Goal: Transaction & Acquisition: Purchase product/service

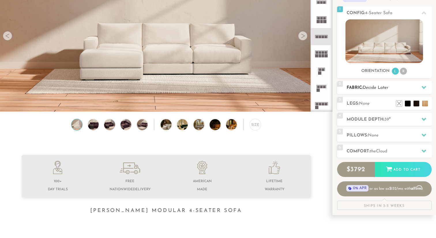
scroll to position [75, 0]
click at [365, 123] on div "4 Module Depth: 39 "" at bounding box center [384, 119] width 95 height 13
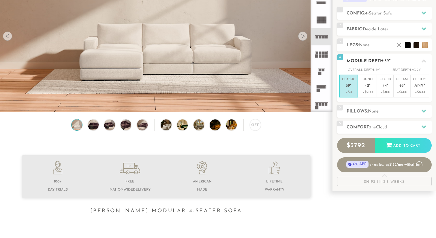
click at [397, 59] on h2 "Module Depth: 39 "" at bounding box center [389, 61] width 85 height 7
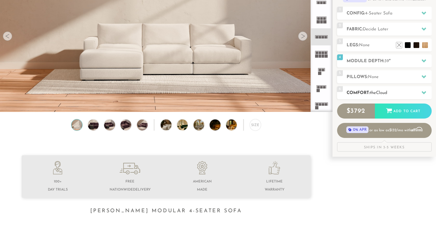
click at [383, 89] on h2 "Comfort: the Cloud" at bounding box center [389, 92] width 85 height 7
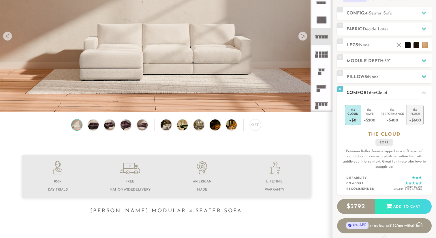
click at [418, 115] on div "+$600" at bounding box center [416, 119] width 12 height 8
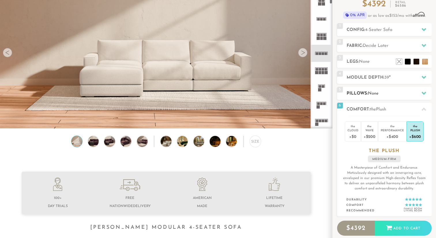
scroll to position [56, 0]
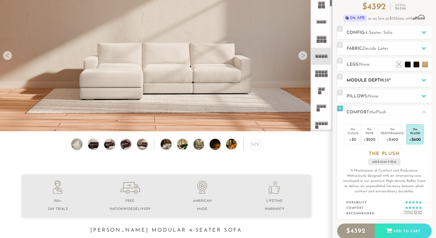
click at [376, 76] on div "4 Module Depth: 39 "" at bounding box center [384, 80] width 95 height 13
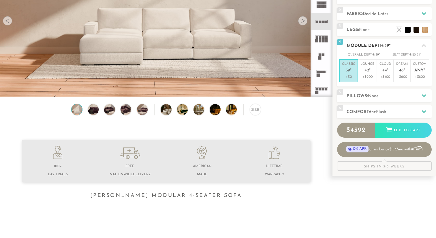
scroll to position [96, 0]
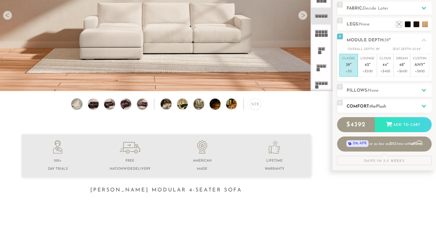
click at [378, 100] on div "6 Comfort: the Plush medium firm" at bounding box center [384, 106] width 95 height 13
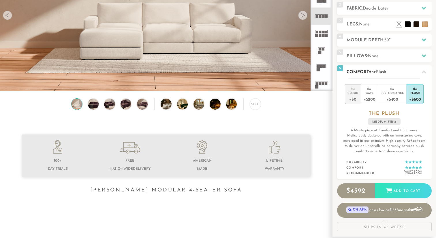
click at [357, 94] on div "Cloud" at bounding box center [353, 93] width 11 height 4
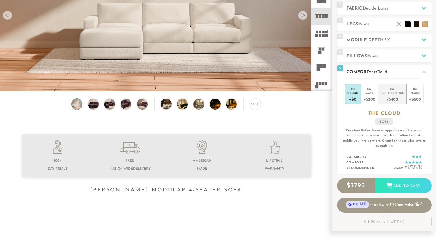
click at [398, 95] on div "+$400" at bounding box center [392, 99] width 23 height 8
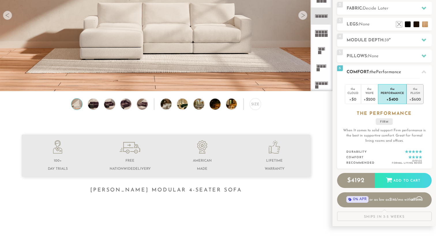
click at [415, 94] on div "Plush" at bounding box center [416, 93] width 12 height 4
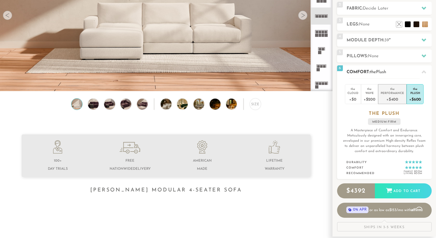
click at [400, 96] on div "+$400" at bounding box center [392, 99] width 23 height 8
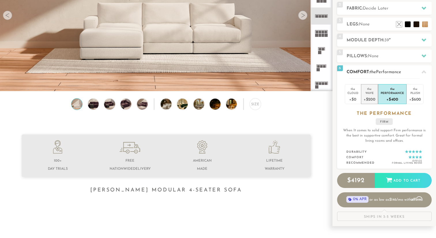
click at [370, 89] on div "the" at bounding box center [370, 88] width 12 height 6
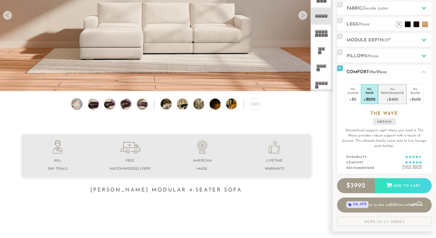
click at [387, 93] on div "Performance" at bounding box center [392, 93] width 23 height 4
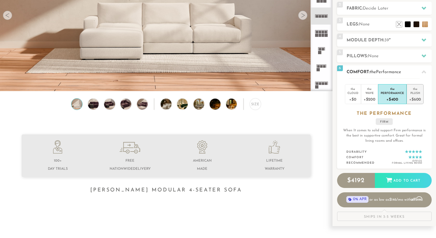
click at [413, 98] on div "+$600" at bounding box center [416, 99] width 12 height 8
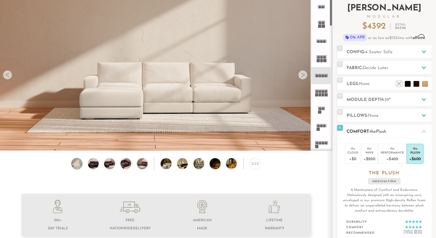
scroll to position [29, 0]
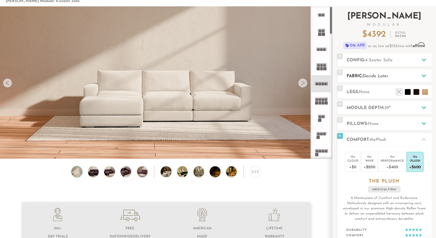
click at [378, 75] on span "Decide Later" at bounding box center [376, 76] width 26 height 4
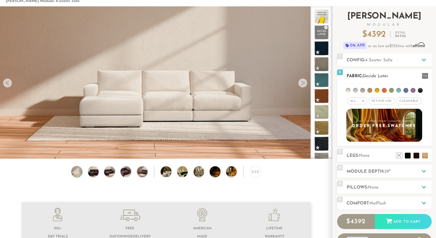
click at [383, 100] on span "Pet/Kid Use x" at bounding box center [382, 100] width 26 height 7
click at [405, 102] on span "Cleanable x" at bounding box center [411, 100] width 25 height 7
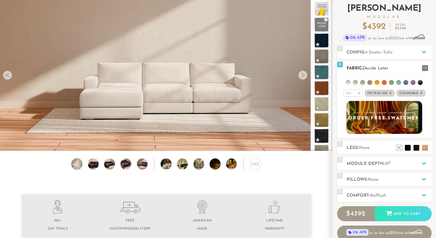
scroll to position [37, 0]
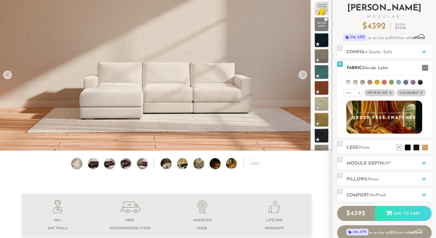
click at [350, 81] on li at bounding box center [348, 82] width 5 height 5
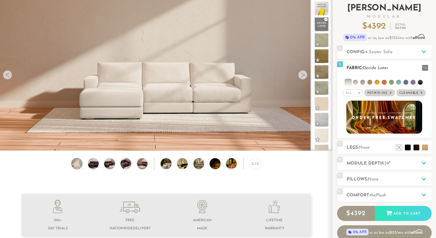
click at [357, 82] on li at bounding box center [355, 82] width 5 height 5
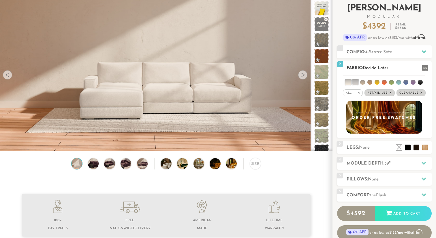
click at [359, 90] on div "All >" at bounding box center [353, 92] width 20 height 7
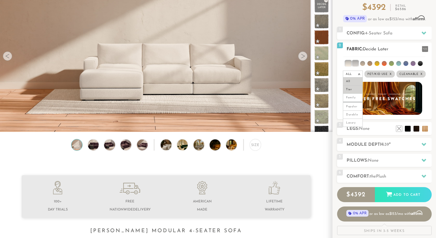
scroll to position [58, 0]
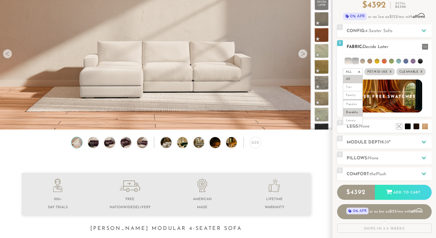
click at [355, 111] on li "Durable" at bounding box center [353, 112] width 20 height 8
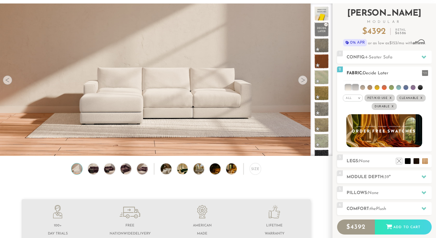
scroll to position [27, 0]
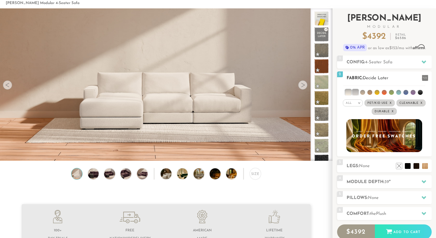
click at [356, 92] on li at bounding box center [356, 92] width 6 height 6
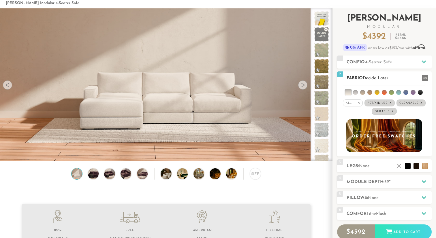
click at [348, 93] on li at bounding box center [349, 92] width 6 height 6
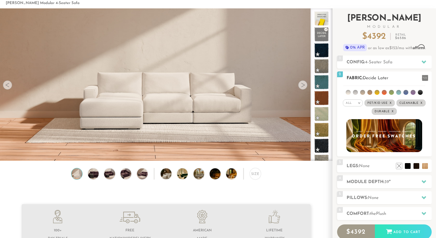
click at [361, 102] on em ">" at bounding box center [359, 102] width 4 height 3
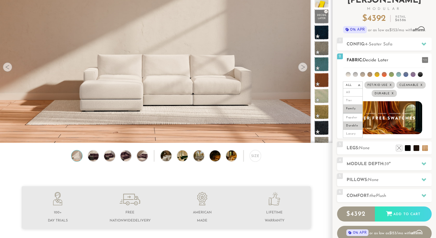
scroll to position [50, 0]
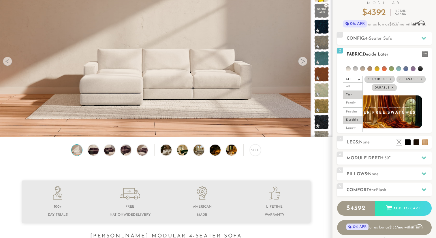
click at [353, 96] on li "Tier" at bounding box center [353, 95] width 20 height 8
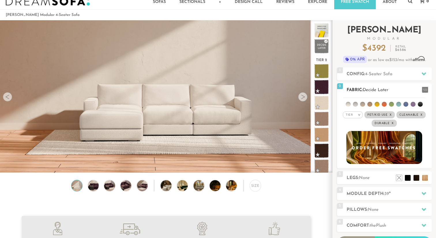
scroll to position [13, 0]
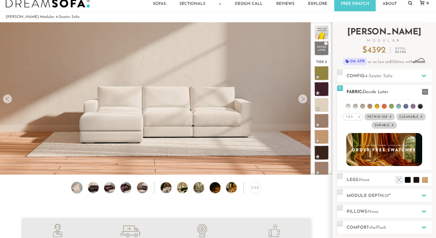
click at [354, 117] on div "Tier >" at bounding box center [353, 116] width 20 height 7
click at [354, 131] on li "Tier" at bounding box center [353, 132] width 20 height 8
click at [353, 118] on em "Tier" at bounding box center [349, 116] width 7 height 3
click at [353, 138] on li "Family" at bounding box center [353, 140] width 20 height 8
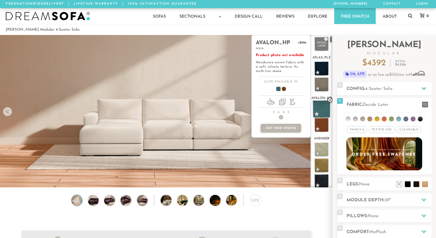
scroll to position [42, 0]
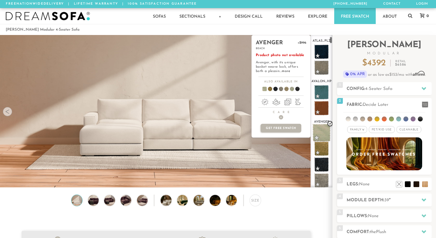
click at [322, 130] on span at bounding box center [322, 133] width 18 height 18
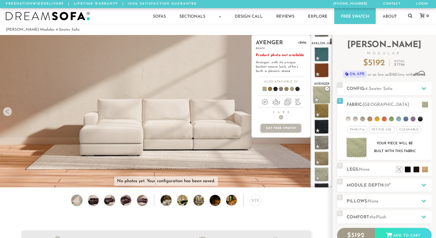
scroll to position [81, 0]
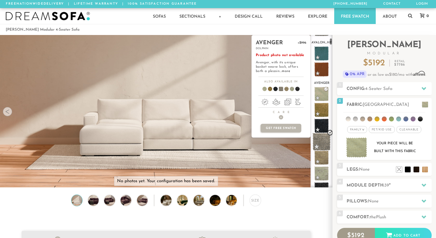
click at [321, 141] on span at bounding box center [322, 141] width 18 height 18
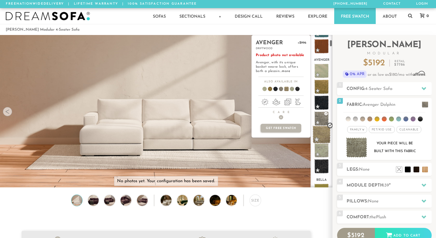
scroll to position [0, 0]
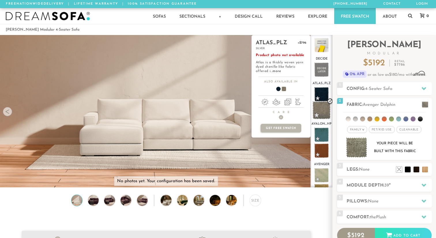
click at [323, 111] on span at bounding box center [322, 110] width 18 height 18
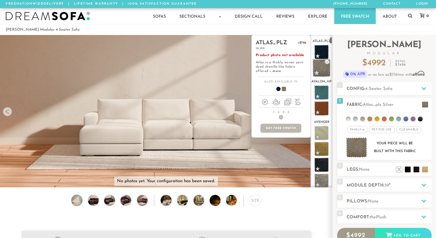
scroll to position [53, 0]
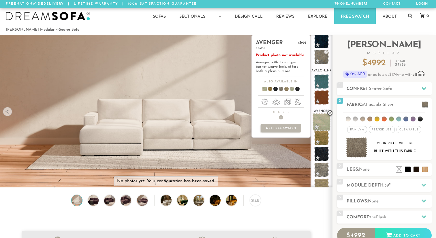
click at [322, 116] on span at bounding box center [322, 122] width 18 height 18
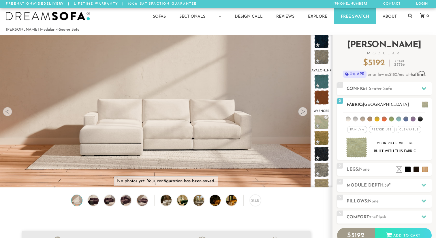
click at [425, 104] on span at bounding box center [425, 104] width 6 height 6
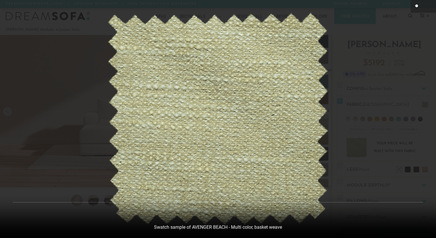
click at [418, 8] on icon at bounding box center [417, 6] width 7 height 7
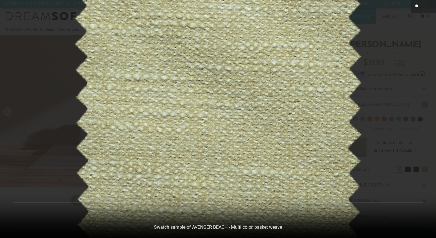
click at [418, 8] on icon at bounding box center [417, 6] width 7 height 7
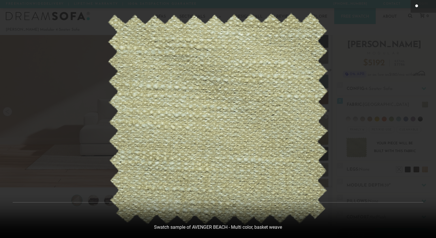
click at [180, 31] on img at bounding box center [217, 119] width 221 height 212
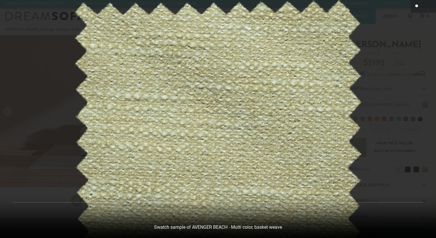
click at [111, 89] on img at bounding box center [218, 138] width 289 height 277
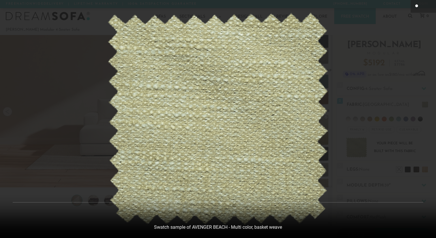
click at [8, 111] on div at bounding box center [218, 119] width 436 height 238
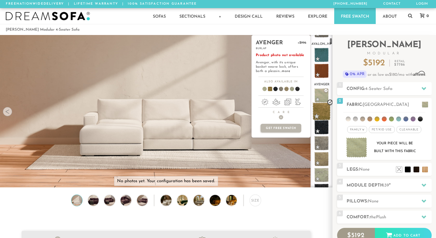
scroll to position [82, 0]
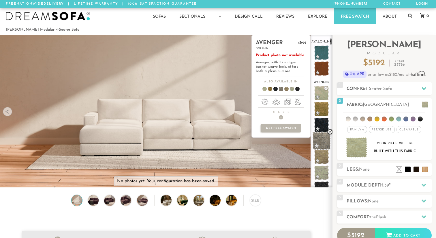
click at [325, 140] on span at bounding box center [322, 141] width 18 height 18
click at [282, 71] on link "more" at bounding box center [286, 70] width 8 height 3
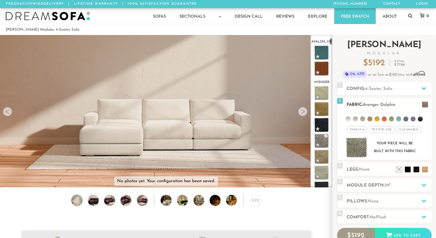
click at [354, 146] on img at bounding box center [356, 147] width 21 height 20
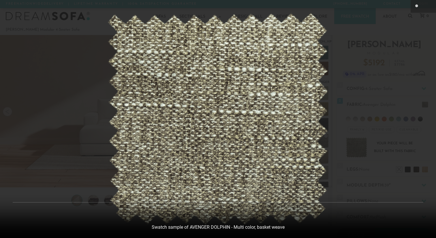
click at [8, 112] on div at bounding box center [218, 119] width 436 height 238
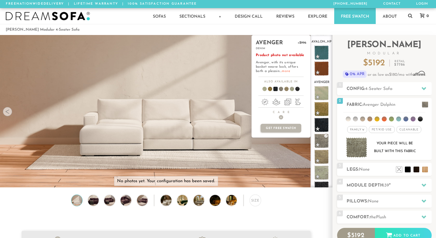
click at [282, 72] on link "more" at bounding box center [286, 70] width 8 height 3
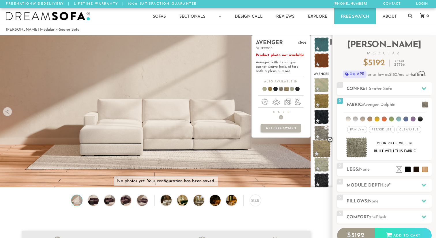
scroll to position [104, 0]
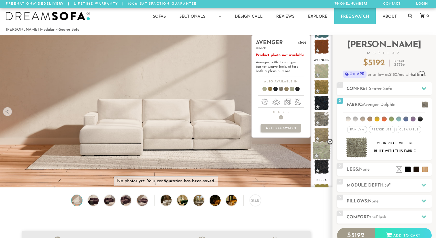
click at [320, 153] on span at bounding box center [322, 150] width 18 height 18
click at [282, 70] on link "more" at bounding box center [286, 70] width 8 height 3
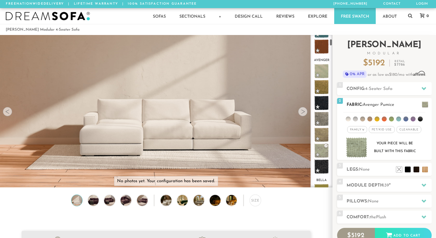
click at [356, 148] on img at bounding box center [356, 147] width 21 height 20
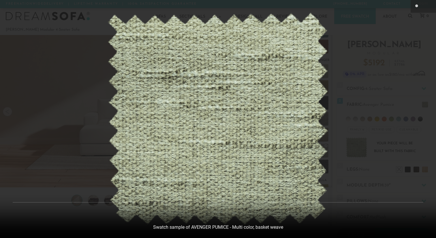
click at [81, 43] on div at bounding box center [218, 119] width 436 height 238
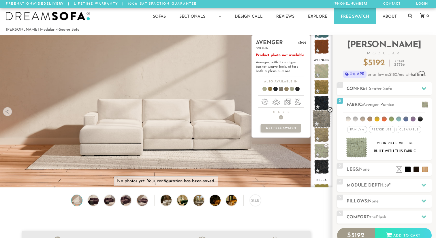
click at [319, 119] on span at bounding box center [322, 119] width 18 height 18
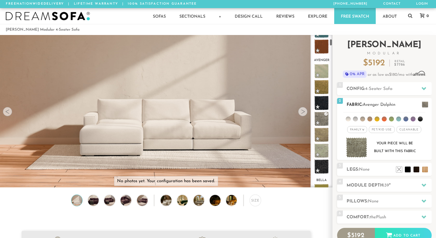
click at [362, 149] on img at bounding box center [356, 147] width 21 height 20
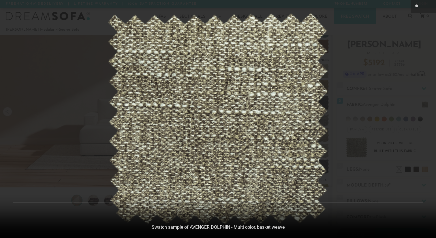
click at [15, 25] on div at bounding box center [218, 119] width 436 height 238
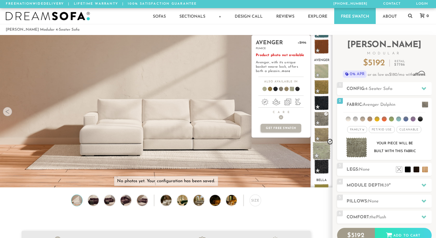
click at [325, 152] on span at bounding box center [322, 150] width 18 height 18
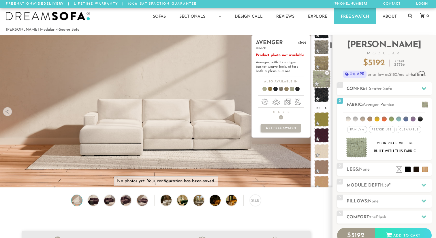
scroll to position [175, 0]
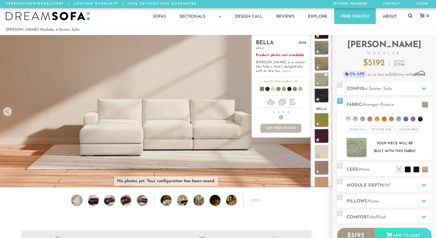
click at [283, 72] on link "more" at bounding box center [287, 70] width 8 height 3
click at [283, 70] on link "more" at bounding box center [287, 70] width 8 height 3
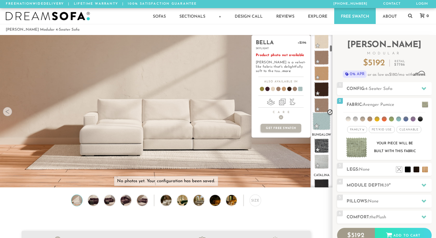
scroll to position [289, 0]
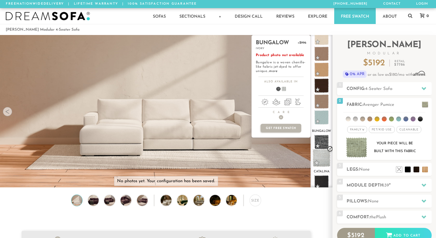
click at [323, 156] on span at bounding box center [322, 158] width 18 height 18
click at [273, 70] on link "more" at bounding box center [273, 70] width 8 height 3
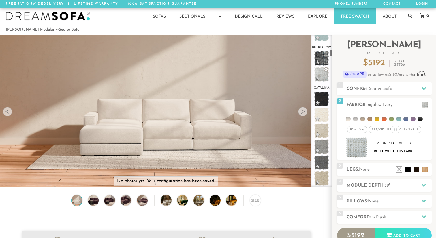
scroll to position [373, 0]
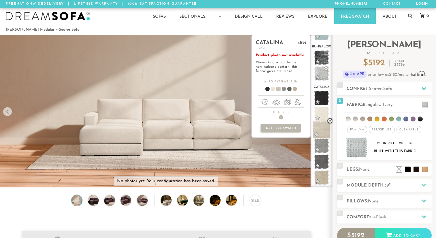
click at [324, 128] on span at bounding box center [322, 130] width 18 height 18
click at [289, 73] on link "more" at bounding box center [288, 70] width 8 height 3
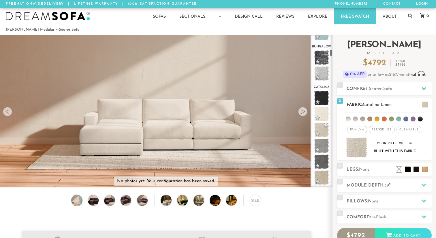
click at [356, 149] on img at bounding box center [356, 147] width 21 height 20
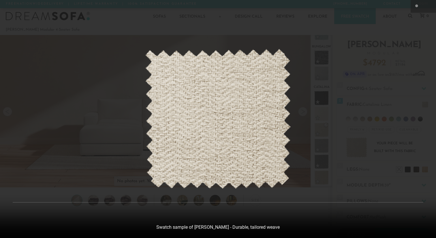
click at [8, 111] on div at bounding box center [218, 119] width 436 height 238
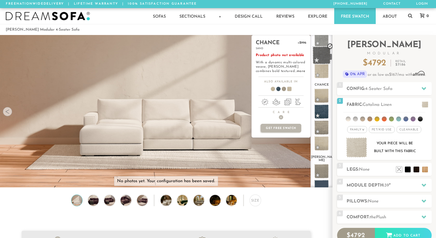
scroll to position [480, 0]
click at [320, 90] on span at bounding box center [322, 95] width 18 height 18
click at [297, 72] on link "more" at bounding box center [301, 70] width 8 height 3
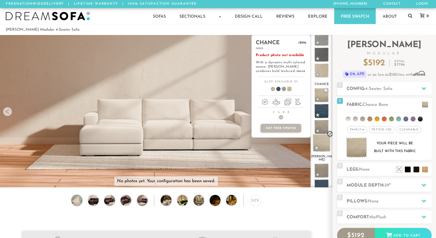
click at [323, 139] on span at bounding box center [322, 143] width 18 height 18
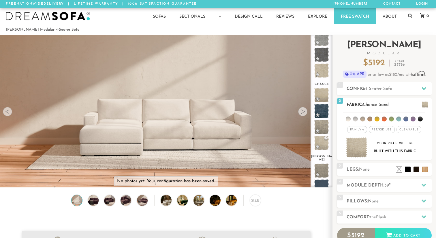
click at [354, 143] on img at bounding box center [356, 147] width 21 height 20
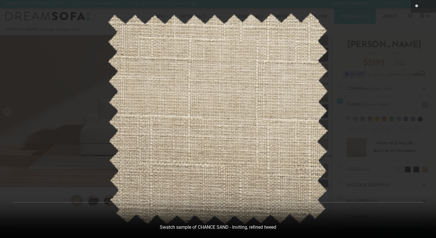
click at [31, 49] on div at bounding box center [218, 119] width 436 height 238
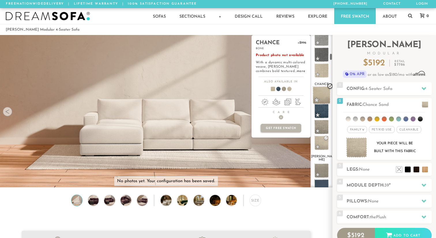
click at [319, 98] on span at bounding box center [322, 95] width 18 height 18
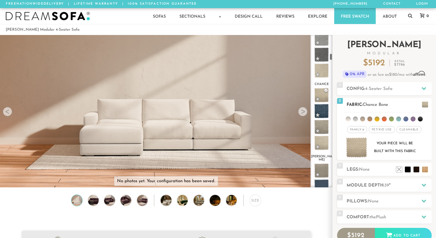
click at [355, 149] on img at bounding box center [356, 147] width 21 height 20
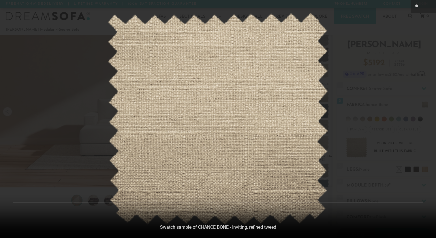
click at [42, 60] on div at bounding box center [218, 119] width 436 height 238
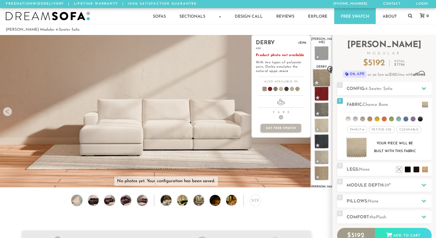
scroll to position [848, 0]
click at [323, 120] on span at bounding box center [322, 125] width 18 height 18
click at [282, 71] on link "more" at bounding box center [284, 70] width 8 height 3
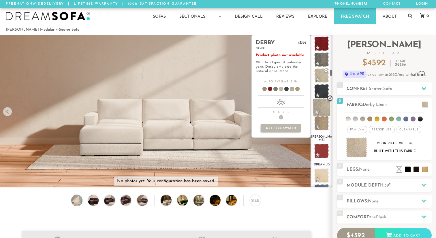
scroll to position [898, 0]
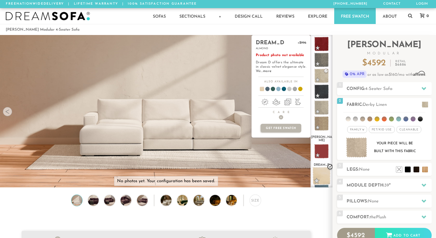
click at [325, 167] on span at bounding box center [322, 176] width 18 height 18
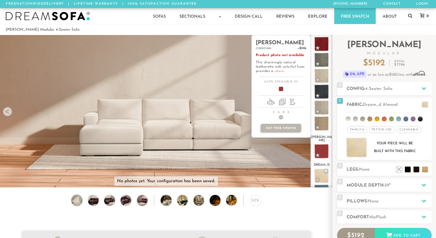
click at [278, 70] on link "more" at bounding box center [280, 70] width 8 height 3
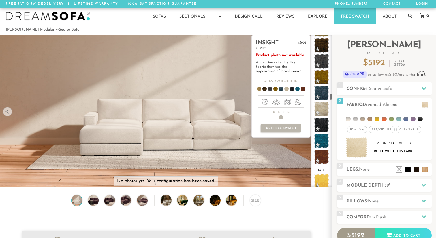
scroll to position [1536, 0]
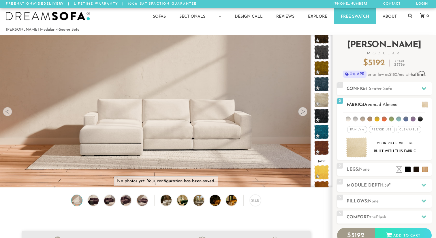
click at [348, 118] on li at bounding box center [348, 118] width 5 height 5
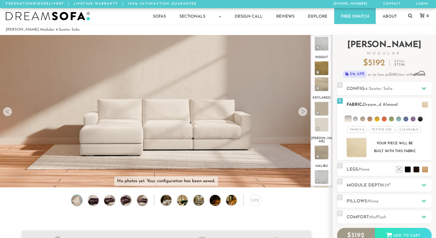
click at [358, 120] on li at bounding box center [355, 118] width 5 height 5
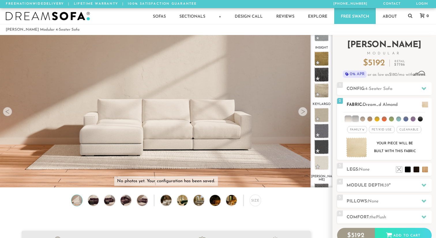
click at [363, 120] on li at bounding box center [363, 118] width 5 height 5
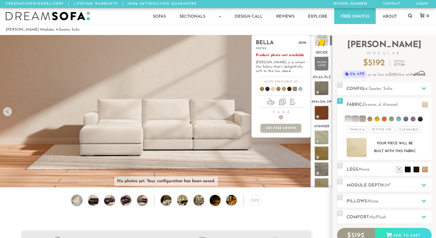
scroll to position [0, 0]
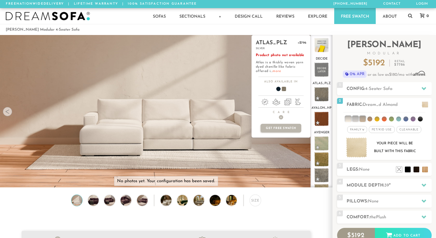
click at [277, 71] on link "more" at bounding box center [277, 70] width 8 height 3
click at [324, 141] on span at bounding box center [322, 143] width 18 height 18
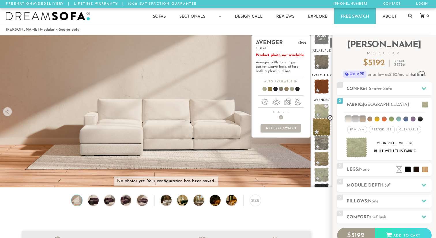
scroll to position [40, 0]
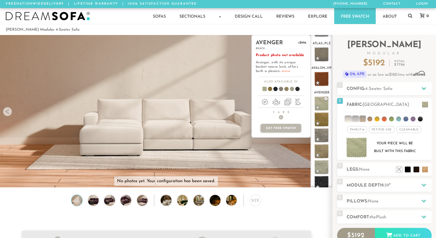
click at [282, 72] on link "more" at bounding box center [286, 70] width 8 height 3
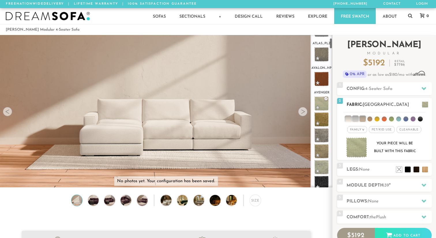
click at [357, 144] on img at bounding box center [356, 147] width 21 height 20
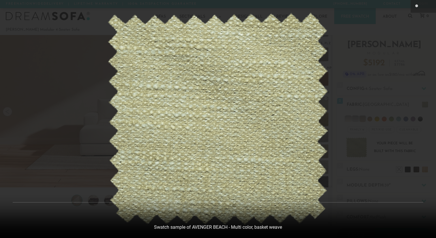
click at [14, 10] on div at bounding box center [218, 119] width 436 height 238
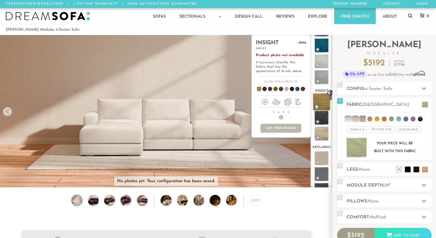
scroll to position [780, 0]
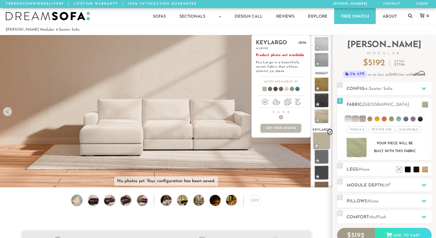
click at [324, 133] on span at bounding box center [322, 141] width 18 height 18
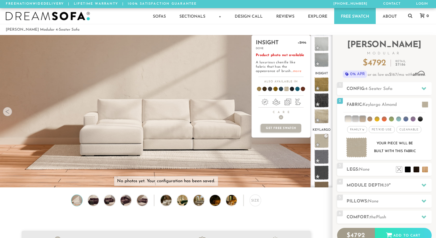
click at [293, 72] on link "more" at bounding box center [297, 70] width 8 height 3
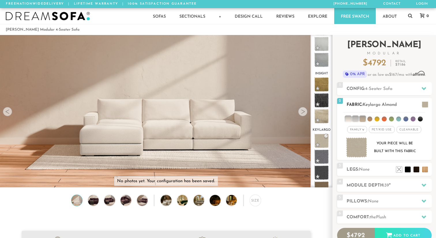
click at [354, 147] on img at bounding box center [356, 147] width 21 height 20
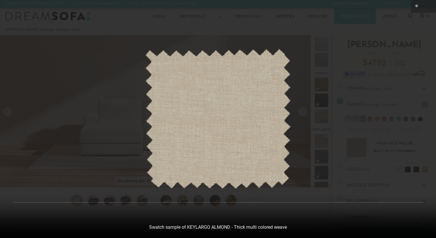
click at [8, 113] on div at bounding box center [218, 119] width 436 height 238
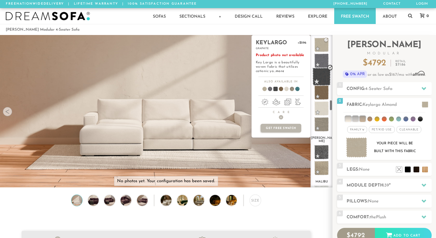
scroll to position [876, 0]
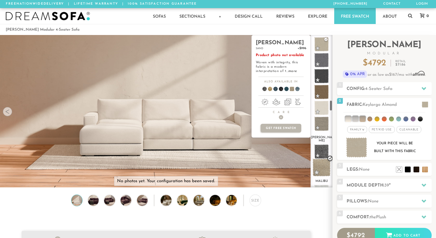
click at [323, 159] on span at bounding box center [322, 167] width 18 height 18
click at [322, 161] on span at bounding box center [322, 167] width 18 height 18
click at [324, 160] on span at bounding box center [322, 167] width 18 height 18
click at [291, 72] on link "more" at bounding box center [293, 70] width 8 height 3
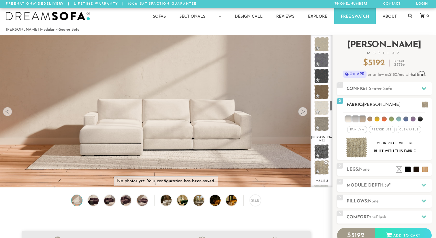
click at [359, 146] on img at bounding box center [356, 147] width 21 height 20
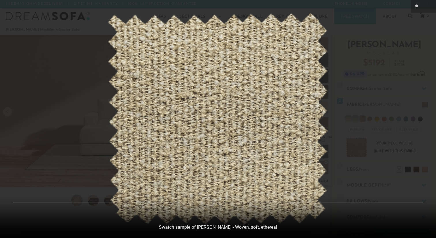
click at [71, 32] on div at bounding box center [218, 119] width 436 height 238
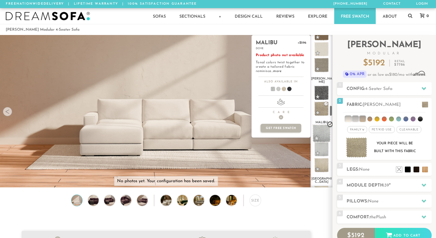
scroll to position [957, 0]
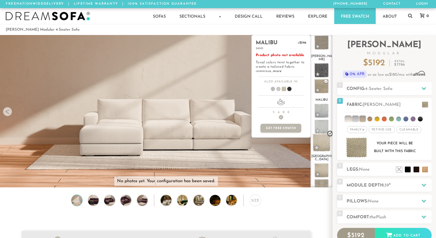
click at [324, 133] on span at bounding box center [322, 142] width 18 height 18
click at [279, 71] on link "more" at bounding box center [277, 70] width 8 height 3
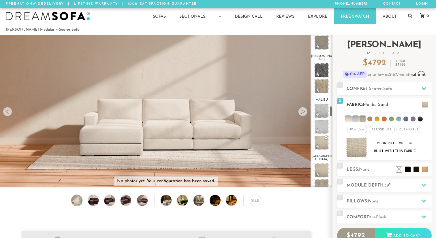
click at [352, 147] on img at bounding box center [356, 147] width 21 height 20
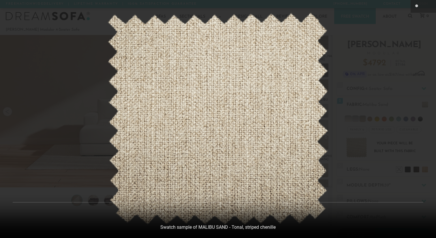
click at [12, 12] on div at bounding box center [218, 119] width 436 height 238
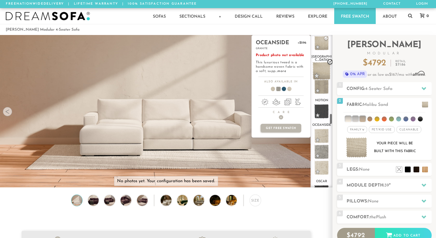
scroll to position [1063, 0]
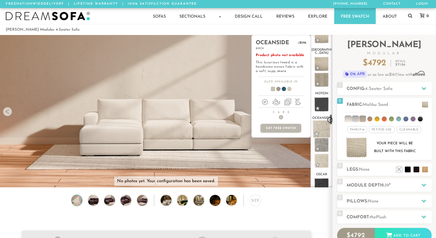
click at [322, 120] on span at bounding box center [322, 129] width 18 height 18
click at [280, 72] on link "more" at bounding box center [282, 70] width 8 height 3
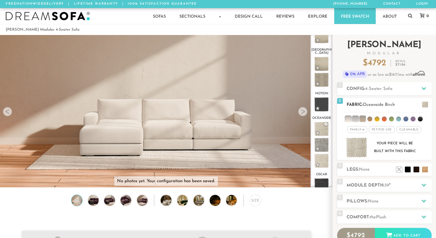
click at [357, 150] on img at bounding box center [356, 147] width 21 height 20
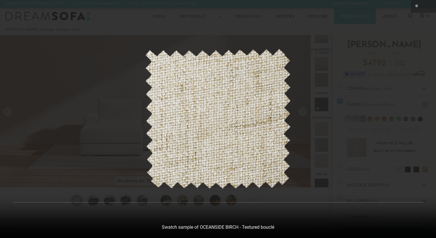
click at [130, 113] on div at bounding box center [218, 119] width 436 height 238
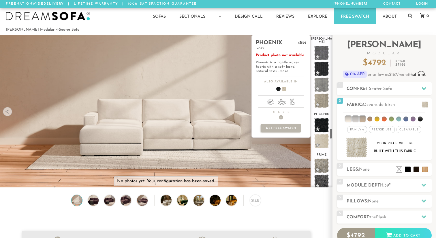
scroll to position [1256, 0]
click at [322, 131] on span at bounding box center [322, 140] width 18 height 18
click at [284, 71] on link "more" at bounding box center [284, 70] width 8 height 3
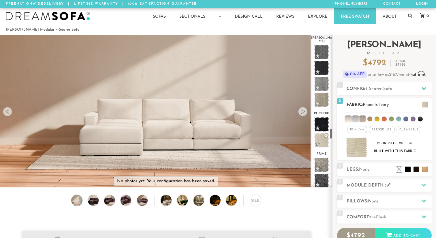
click at [358, 151] on img at bounding box center [356, 147] width 21 height 20
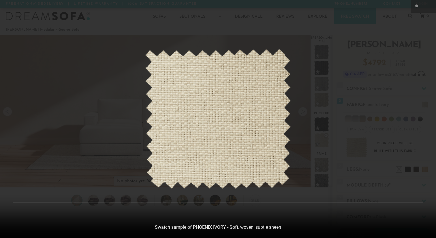
click at [8, 108] on div at bounding box center [218, 119] width 436 height 238
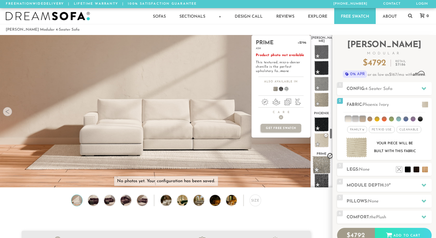
click at [324, 156] on span at bounding box center [322, 165] width 18 height 18
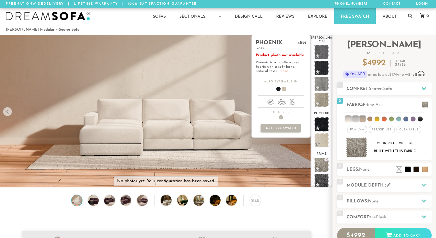
click at [284, 71] on link "more" at bounding box center [284, 70] width 8 height 3
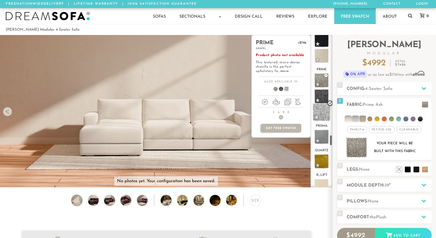
scroll to position [1349, 0]
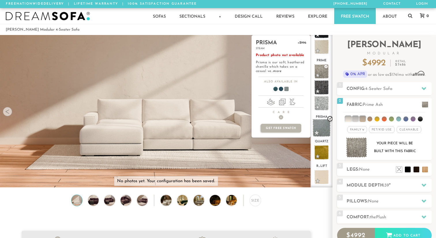
click at [323, 119] on span at bounding box center [322, 128] width 18 height 18
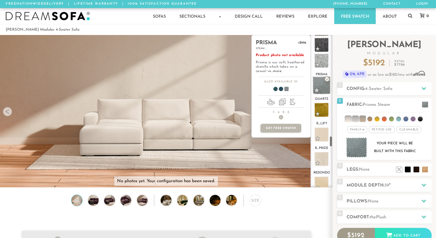
scroll to position [1396, 0]
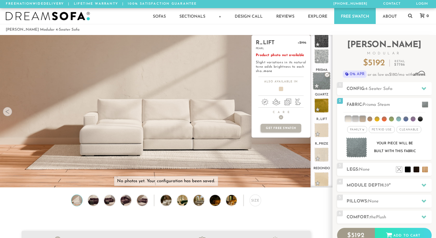
click at [323, 123] on span at bounding box center [322, 130] width 14 height 14
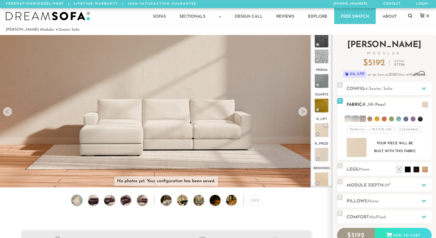
click at [350, 141] on img at bounding box center [356, 147] width 21 height 20
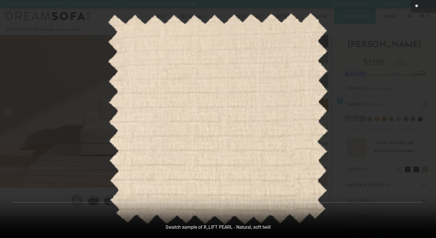
click at [47, 58] on div at bounding box center [218, 119] width 436 height 238
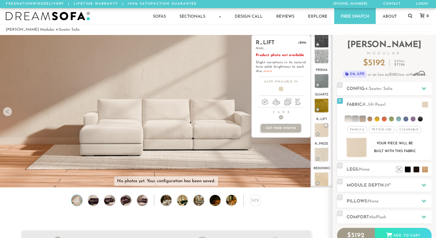
click at [270, 71] on link "more" at bounding box center [268, 70] width 8 height 3
click at [323, 145] on span at bounding box center [322, 154] width 18 height 18
click at [275, 70] on link "more" at bounding box center [275, 70] width 8 height 3
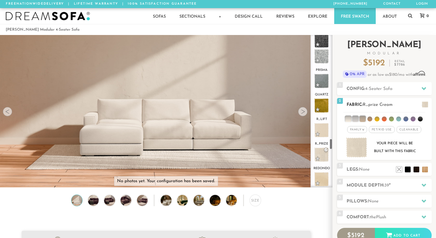
click at [361, 151] on img at bounding box center [356, 147] width 21 height 20
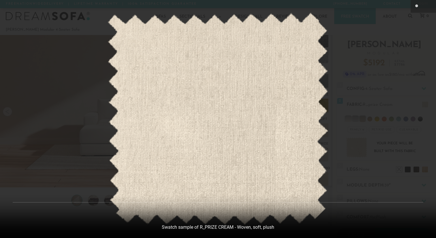
click at [83, 58] on div at bounding box center [218, 119] width 436 height 238
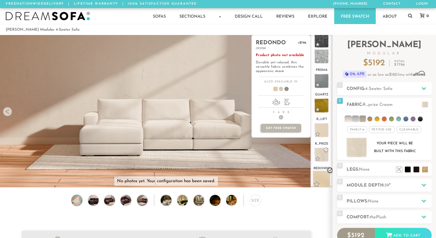
click at [323, 170] on span at bounding box center [322, 179] width 18 height 18
click at [279, 71] on link "more" at bounding box center [280, 70] width 8 height 3
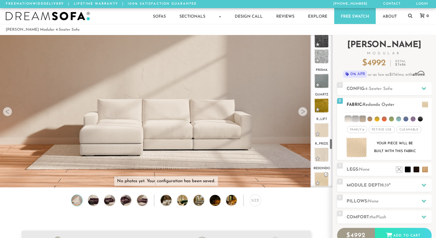
click at [354, 149] on img at bounding box center [356, 147] width 21 height 20
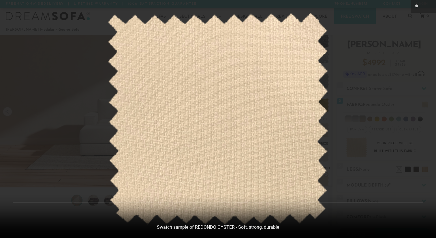
click at [67, 139] on div at bounding box center [218, 119] width 436 height 238
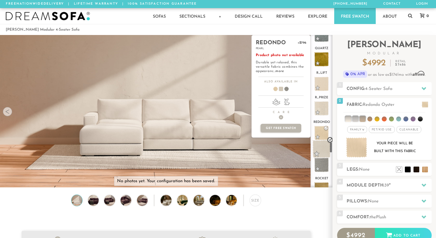
scroll to position [1446, 0]
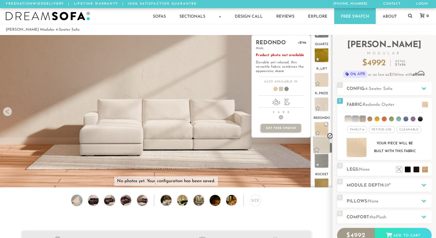
click at [321, 136] on span at bounding box center [322, 145] width 18 height 18
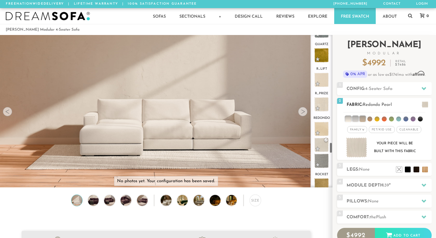
click at [360, 150] on img at bounding box center [356, 147] width 21 height 20
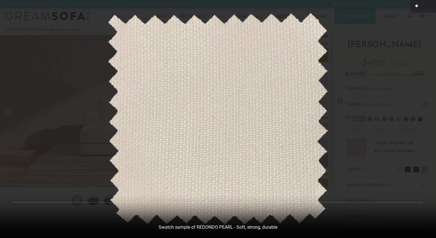
click at [65, 136] on div at bounding box center [218, 119] width 436 height 238
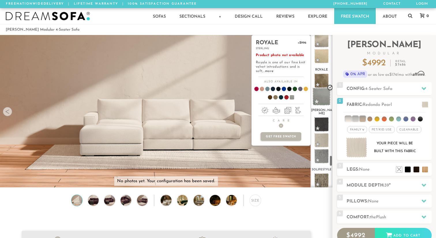
scroll to position [1623, 0]
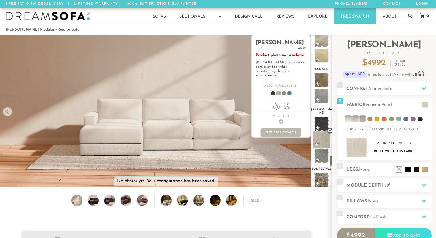
click at [322, 130] on span at bounding box center [322, 139] width 18 height 18
click at [277, 74] on link "more" at bounding box center [272, 75] width 8 height 3
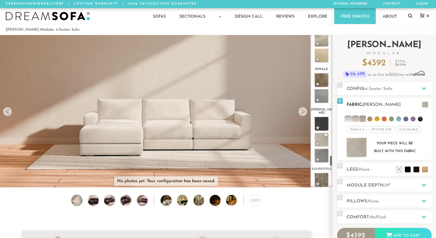
click at [360, 148] on img at bounding box center [356, 147] width 21 height 20
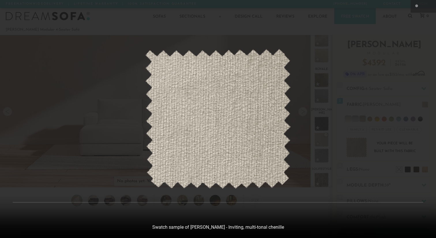
click at [112, 163] on div at bounding box center [218, 119] width 436 height 238
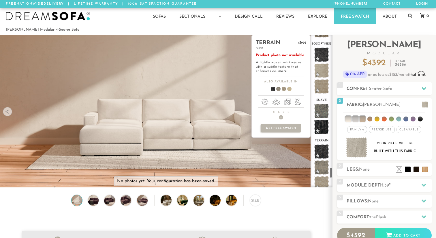
scroll to position [1788, 0]
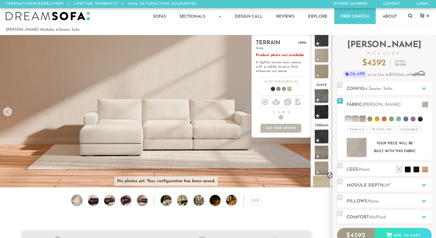
click at [321, 175] on span at bounding box center [322, 184] width 18 height 18
click at [279, 72] on link "more" at bounding box center [283, 70] width 8 height 3
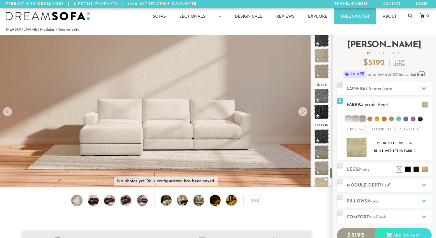
click at [363, 145] on img at bounding box center [356, 147] width 21 height 20
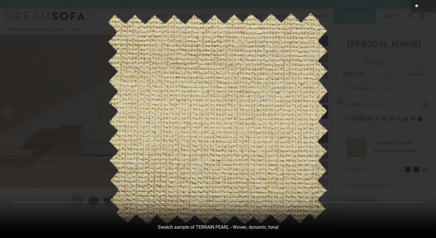
click at [67, 156] on div at bounding box center [218, 119] width 436 height 238
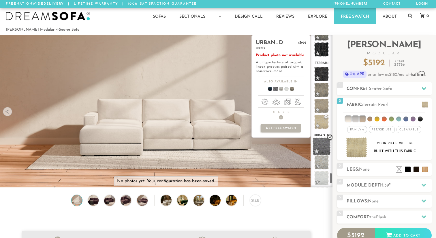
scroll to position [1858, 0]
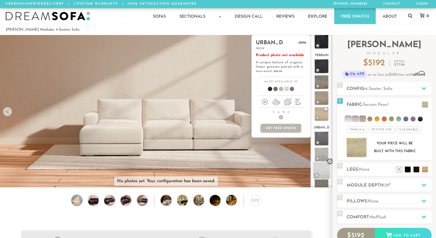
click at [324, 161] on span at bounding box center [322, 170] width 18 height 18
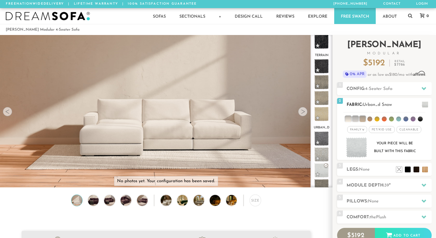
click at [352, 152] on img at bounding box center [356, 147] width 21 height 20
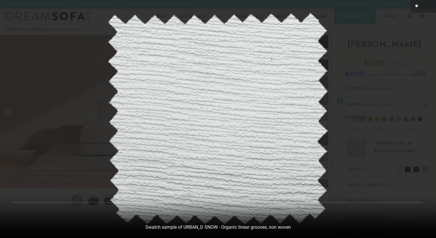
click at [70, 145] on div at bounding box center [218, 119] width 436 height 238
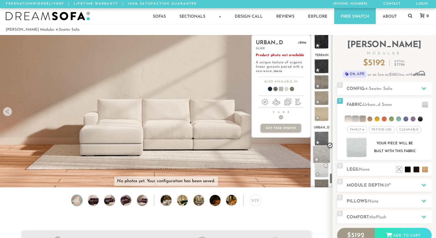
click at [324, 145] on span at bounding box center [322, 154] width 18 height 18
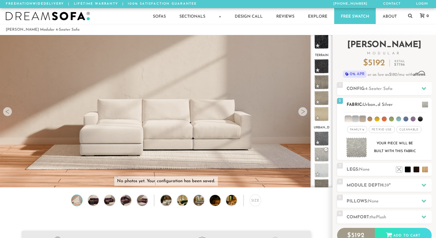
click at [357, 145] on img at bounding box center [356, 147] width 21 height 20
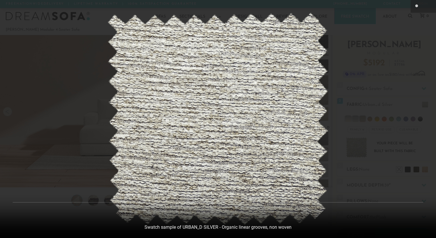
click at [61, 154] on div at bounding box center [218, 119] width 436 height 238
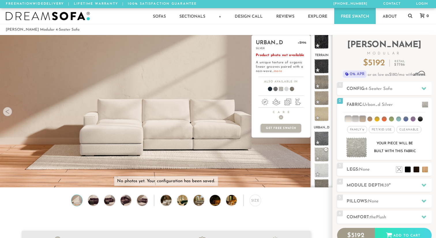
click at [279, 71] on link "more" at bounding box center [278, 70] width 8 height 3
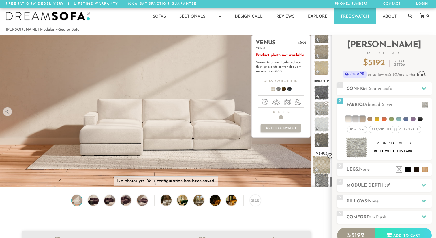
click at [324, 156] on span at bounding box center [322, 165] width 18 height 18
click at [279, 72] on link "more" at bounding box center [279, 70] width 8 height 3
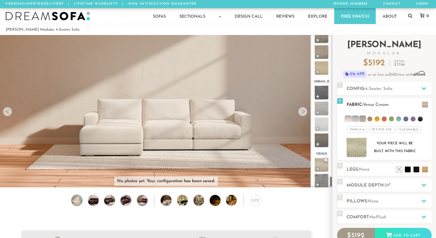
click at [357, 149] on img at bounding box center [356, 147] width 21 height 20
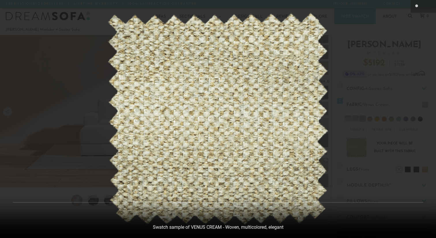
click at [36, 96] on div at bounding box center [218, 119] width 436 height 238
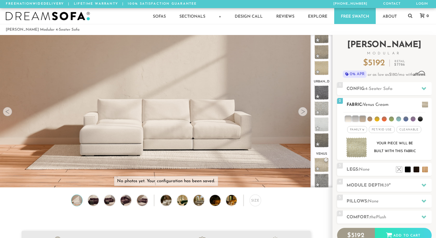
click at [357, 129] on em "Family" at bounding box center [355, 129] width 11 height 3
click at [376, 130] on span "Pet/Kid Use x" at bounding box center [382, 129] width 26 height 7
click at [409, 129] on span "Cleanable x" at bounding box center [411, 129] width 25 height 7
click at [353, 128] on em "Family" at bounding box center [351, 129] width 11 height 3
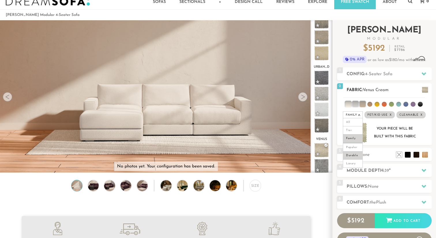
scroll to position [22, 0]
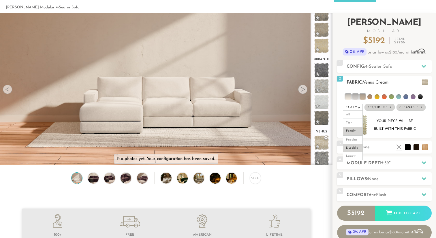
click at [355, 147] on li "Durable" at bounding box center [353, 148] width 20 height 8
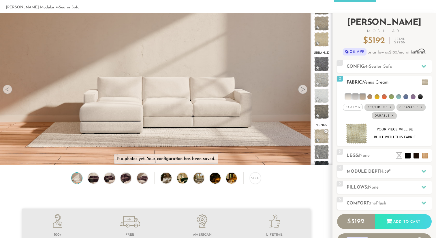
click at [353, 106] on em "Family" at bounding box center [351, 107] width 11 height 3
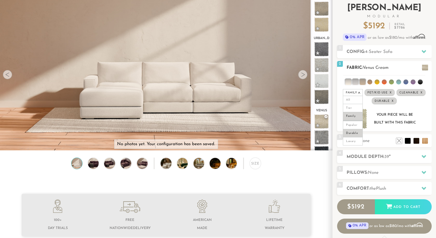
scroll to position [44, 0]
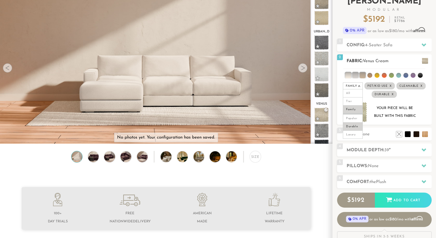
click at [421, 104] on div "Your piece will be built with this fabric" at bounding box center [384, 112] width 85 height 20
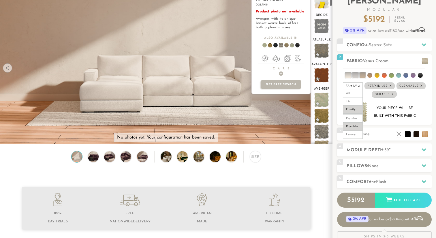
scroll to position [0, 0]
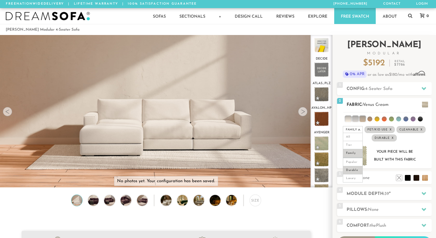
click at [418, 145] on div "Your piece will be built with this fabric" at bounding box center [384, 155] width 85 height 20
click at [351, 152] on li "Family" at bounding box center [353, 153] width 20 height 8
click at [391, 128] on em "x" at bounding box center [391, 129] width 2 height 3
click at [381, 129] on span "Pet/Kid Use x" at bounding box center [380, 129] width 26 height 7
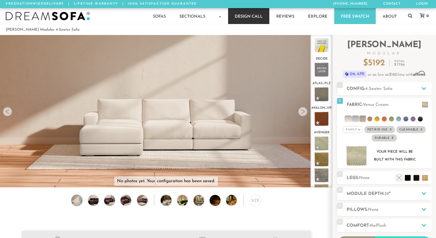
click at [250, 18] on link "Design Call" at bounding box center [248, 16] width 41 height 16
